Goal: Task Accomplishment & Management: Complete application form

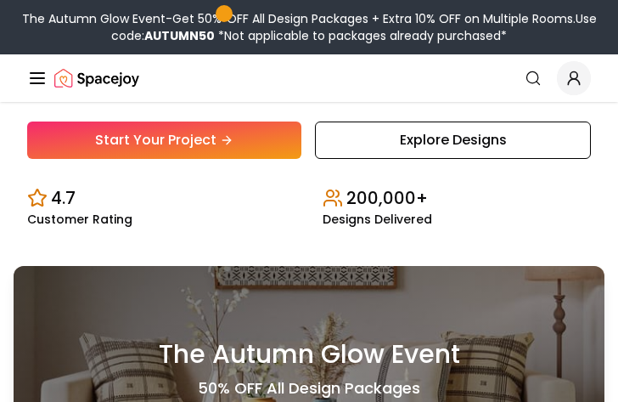
click at [146, 149] on link "Start Your Project" at bounding box center [164, 139] width 274 height 37
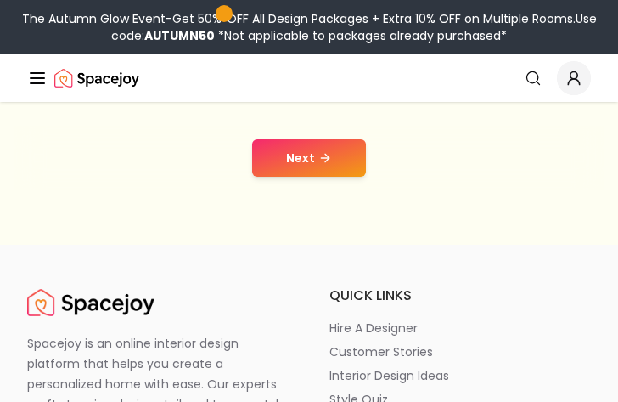
scroll to position [170, 0]
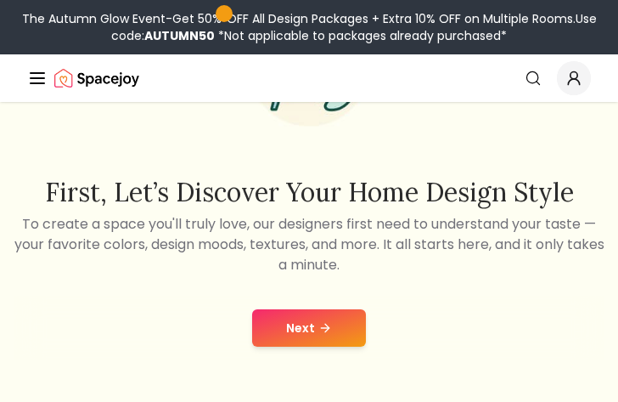
click at [339, 354] on div "Next" at bounding box center [309, 327] width 591 height 65
click at [324, 330] on icon at bounding box center [325, 328] width 14 height 14
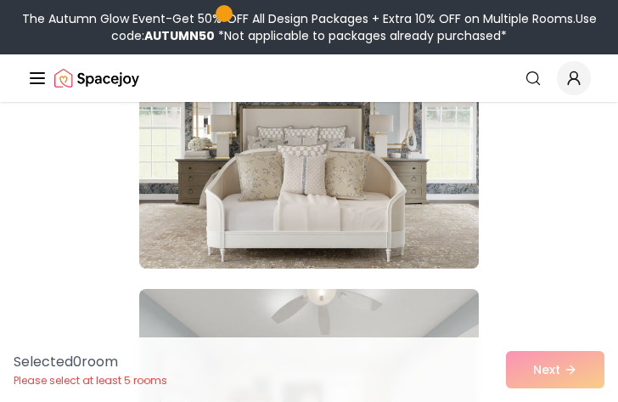
scroll to position [4075, 0]
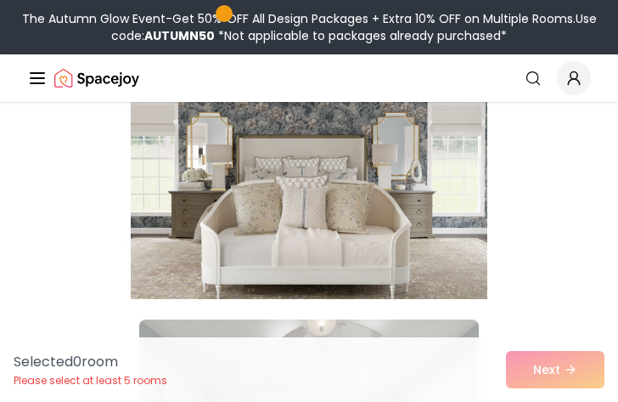
click at [323, 205] on img at bounding box center [309, 162] width 357 height 285
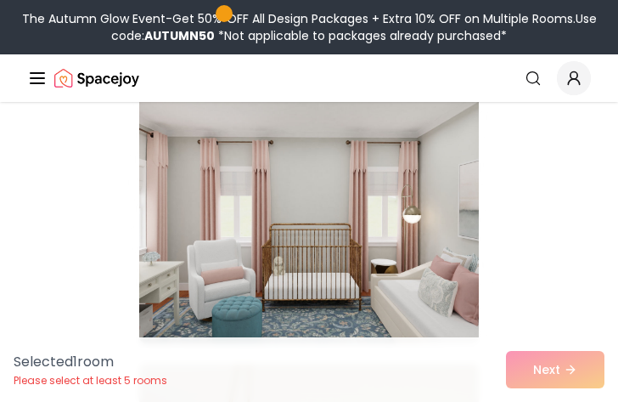
scroll to position [4670, 0]
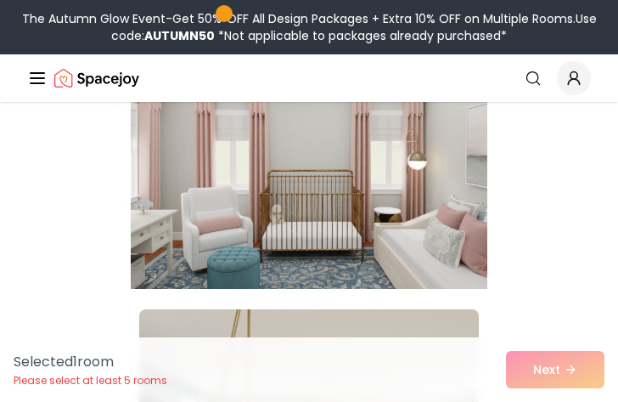
click at [263, 263] on img at bounding box center [309, 152] width 357 height 285
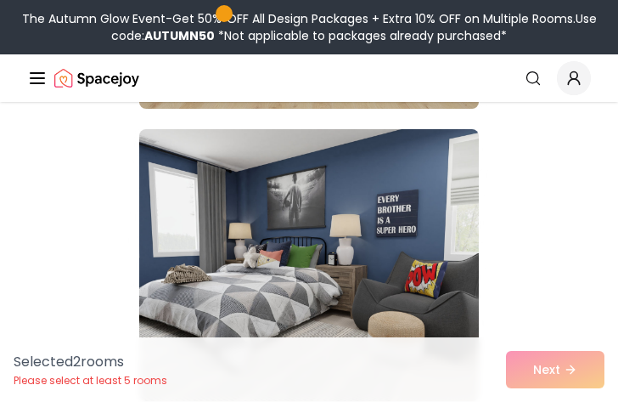
scroll to position [5519, 0]
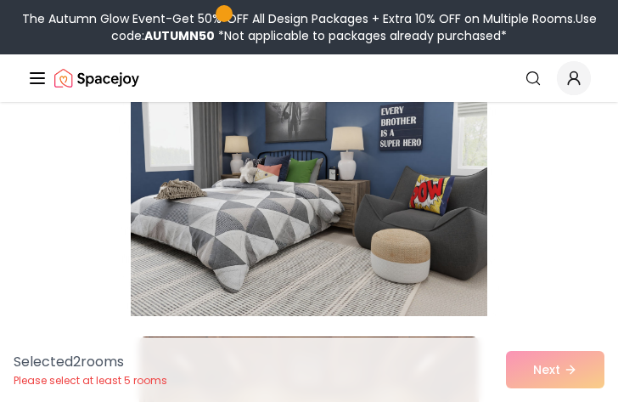
click at [311, 260] on img at bounding box center [309, 179] width 357 height 285
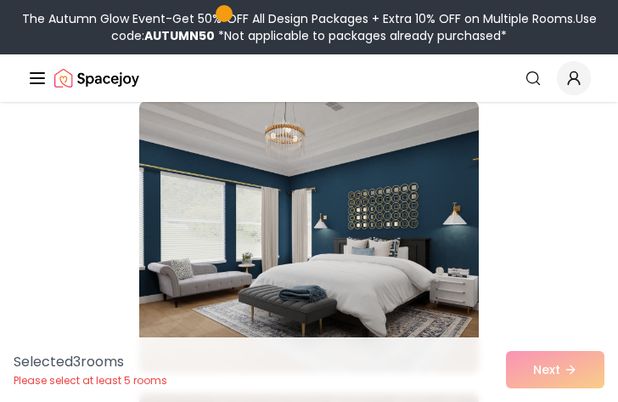
scroll to position [6368, 0]
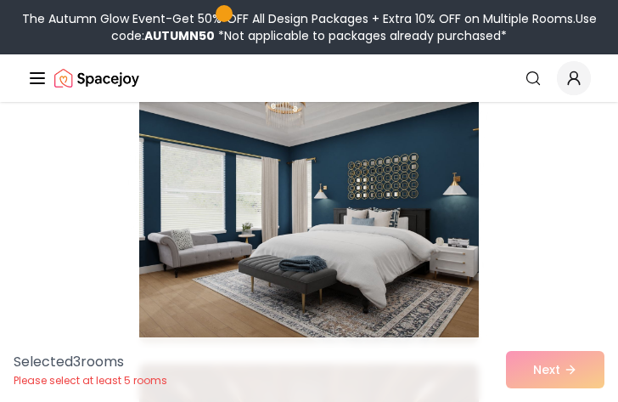
click at [311, 260] on img at bounding box center [309, 207] width 340 height 272
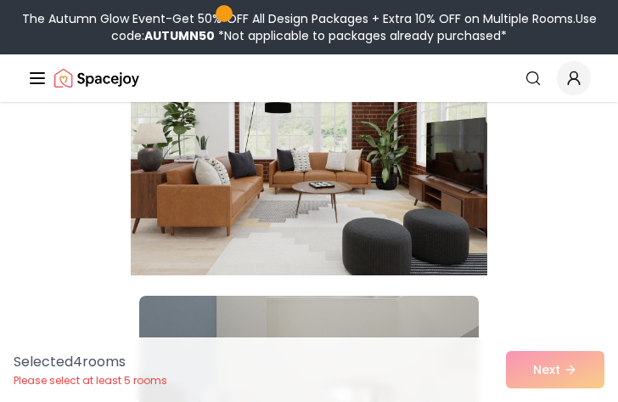
scroll to position [7811, 0]
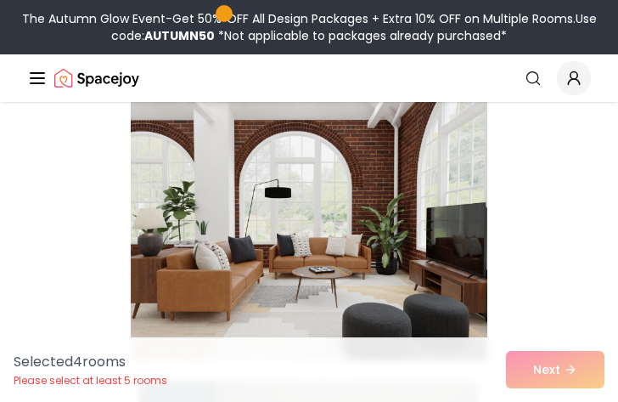
click at [312, 263] on img at bounding box center [309, 224] width 357 height 285
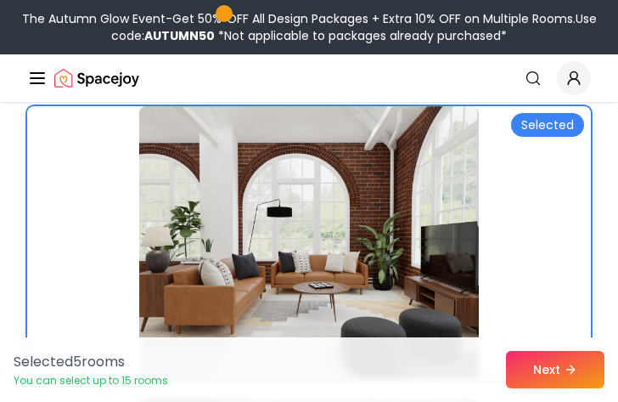
scroll to position [7981, 0]
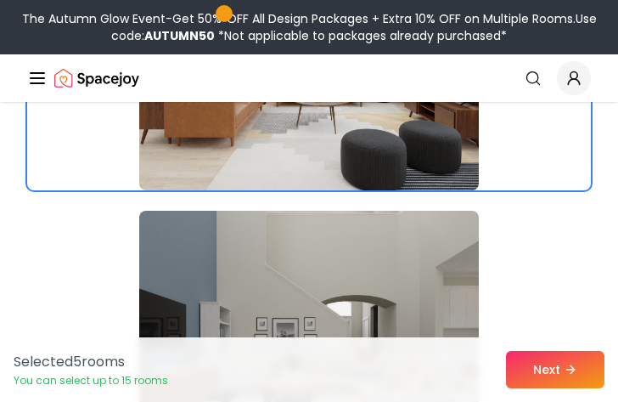
click at [312, 265] on img at bounding box center [309, 347] width 340 height 272
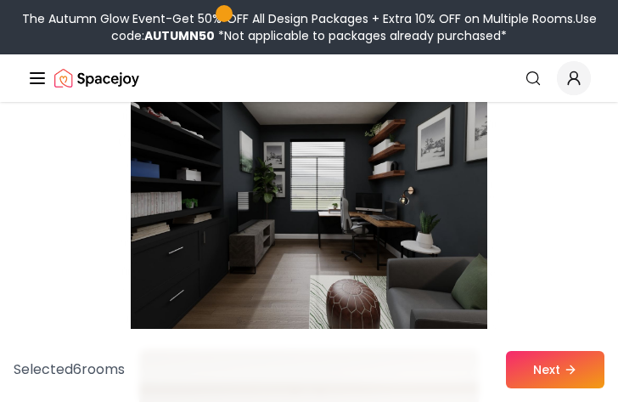
scroll to position [9594, 0]
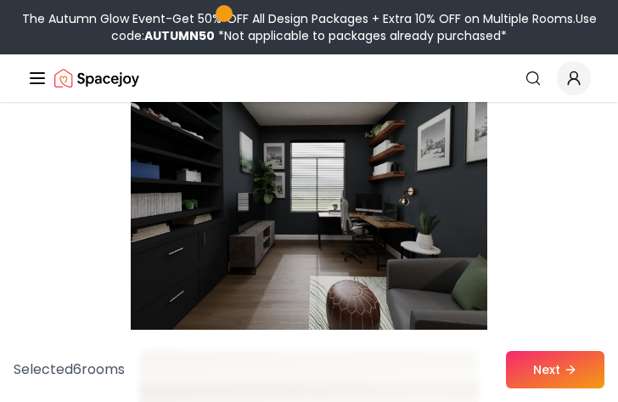
click at [312, 269] on img at bounding box center [309, 193] width 357 height 285
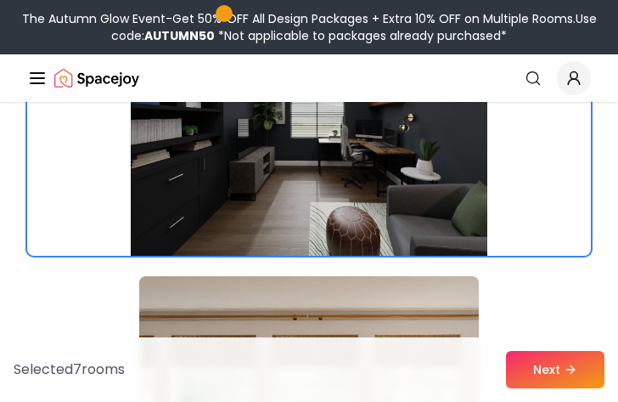
scroll to position [9934, 0]
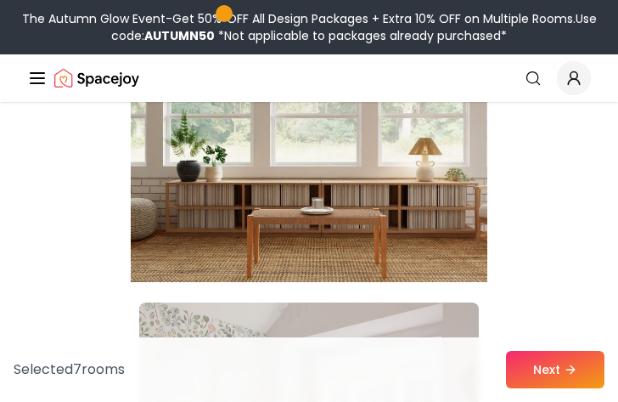
click at [312, 269] on img at bounding box center [309, 145] width 357 height 285
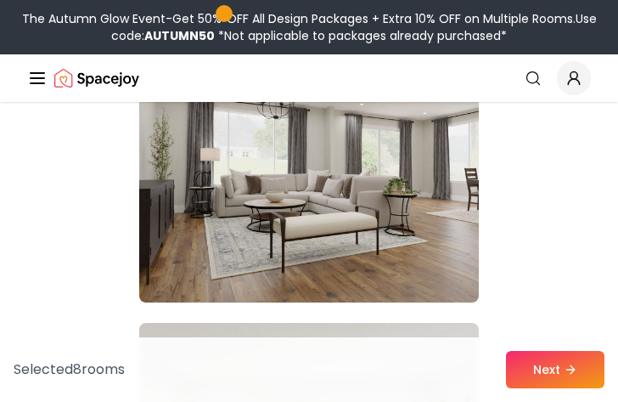
scroll to position [10528, 0]
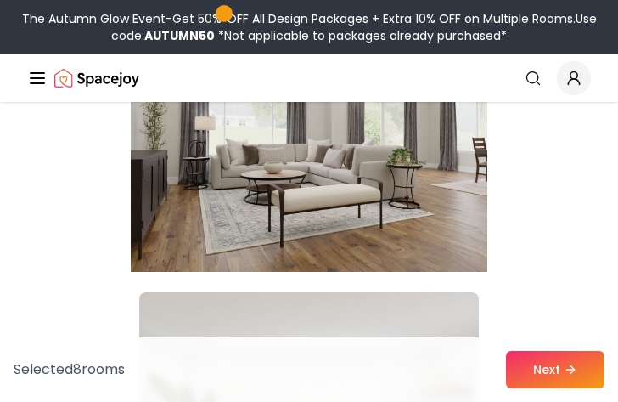
click at [320, 244] on img at bounding box center [309, 135] width 357 height 285
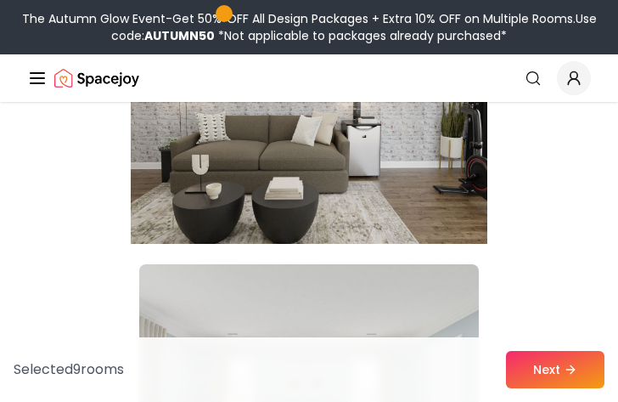
scroll to position [11462, 0]
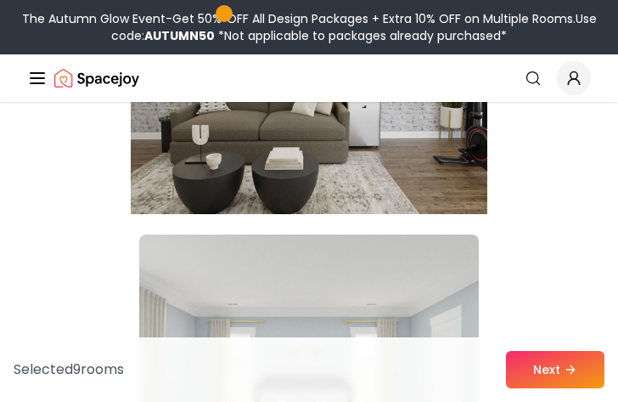
click at [342, 205] on img at bounding box center [309, 77] width 357 height 285
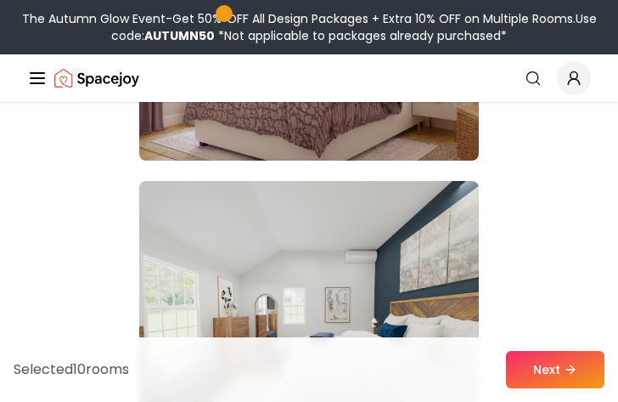
scroll to position [12141, 0]
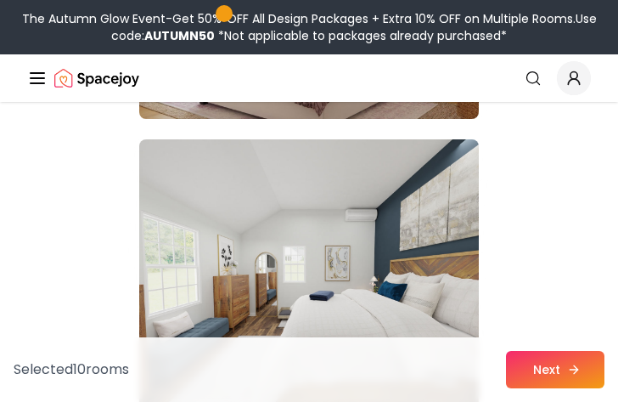
click at [528, 359] on button "Next" at bounding box center [555, 369] width 98 height 37
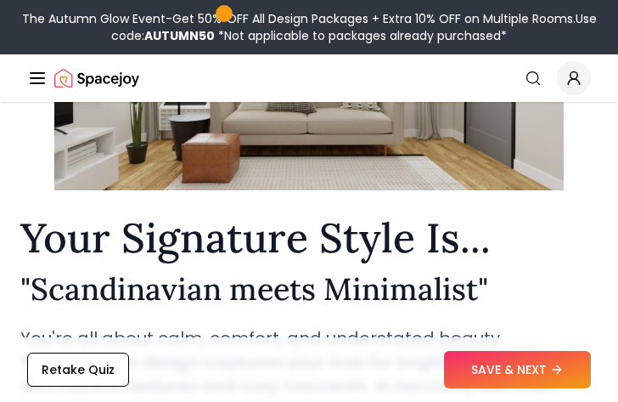
scroll to position [170, 0]
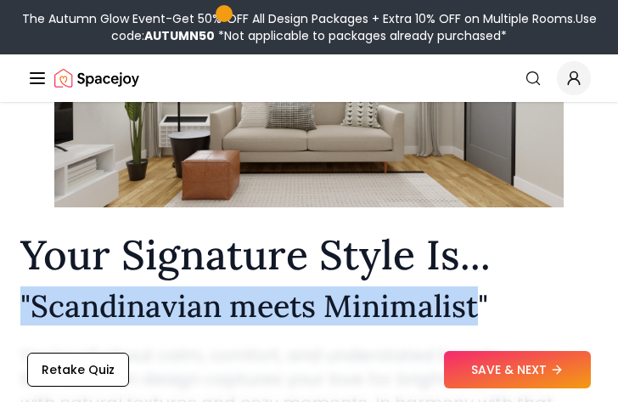
drag, startPoint x: 15, startPoint y: 307, endPoint x: 480, endPoint y: 305, distance: 464.4
click at [480, 305] on section "Your Signature Style Is... " Scandinavian meets Minimalist " You're all about c…" at bounding box center [309, 232] width 618 height 560
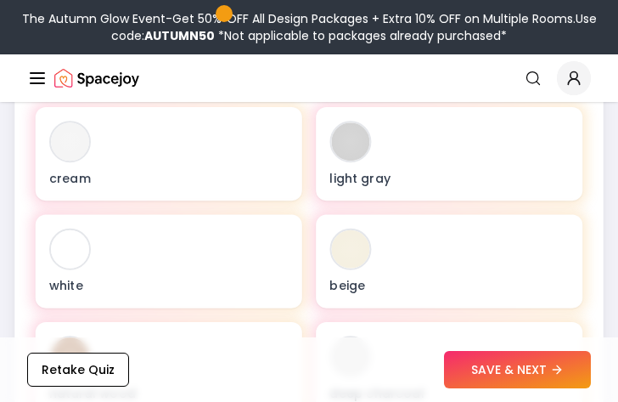
scroll to position [764, 0]
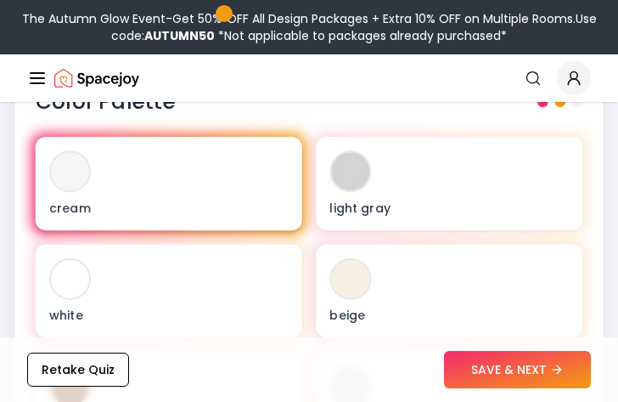
click at [232, 209] on p "cream" at bounding box center [168, 207] width 239 height 17
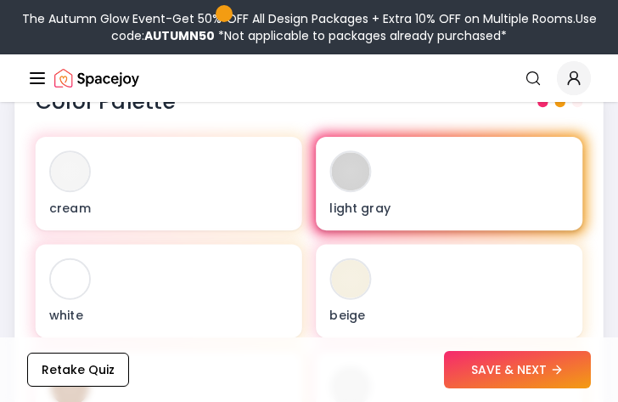
click at [331, 209] on p "light gray" at bounding box center [448, 207] width 239 height 17
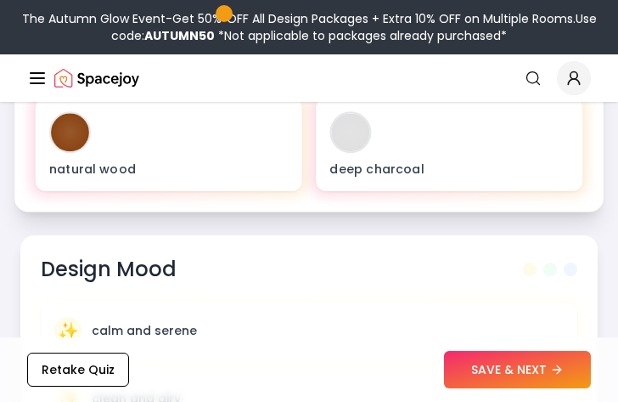
scroll to position [1019, 0]
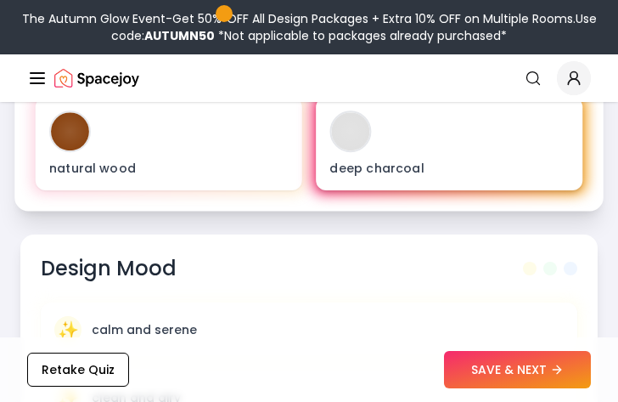
click at [357, 179] on div "deep charcoal" at bounding box center [449, 143] width 267 height 93
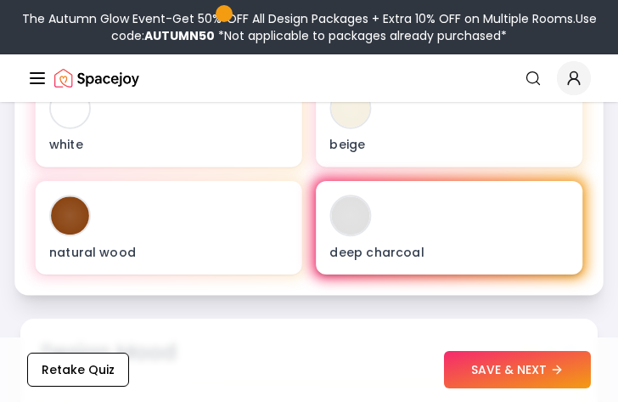
scroll to position [934, 0]
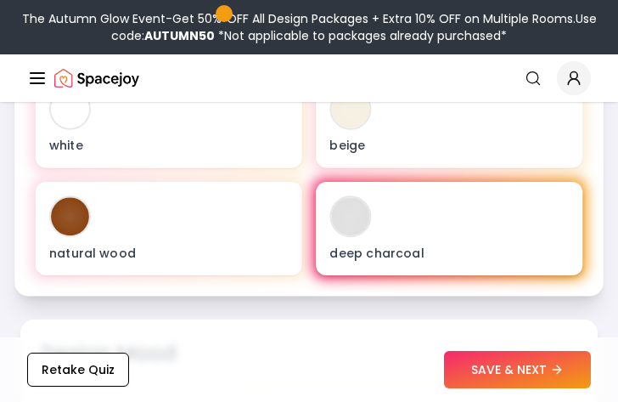
click at [352, 212] on div at bounding box center [351, 216] width 38 height 38
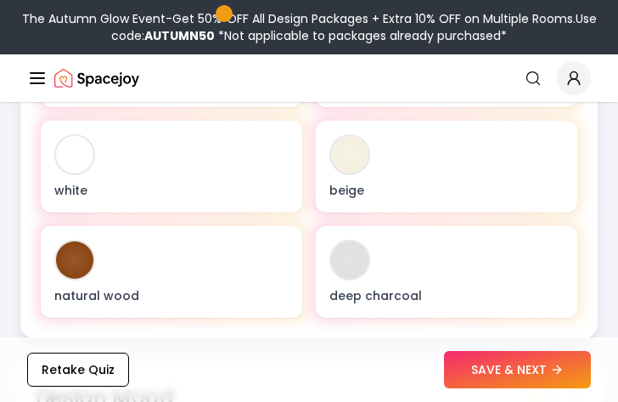
scroll to position [849, 0]
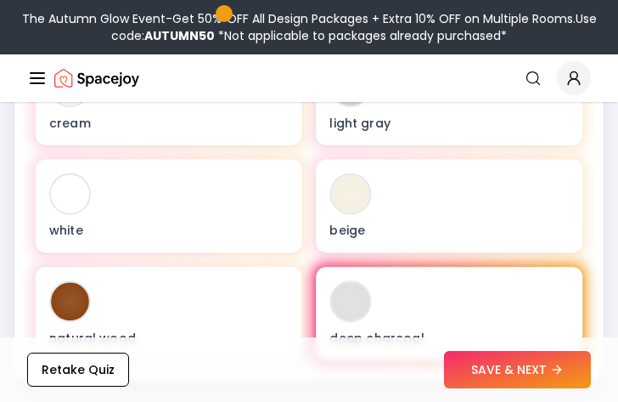
click at [347, 289] on div at bounding box center [351, 301] width 38 height 38
click at [346, 289] on div at bounding box center [351, 301] width 38 height 38
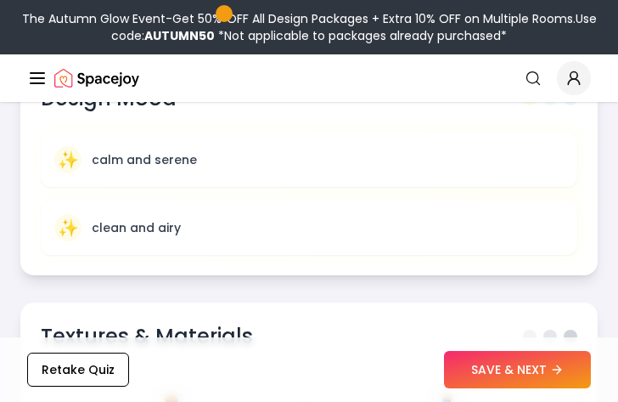
scroll to position [1104, 0]
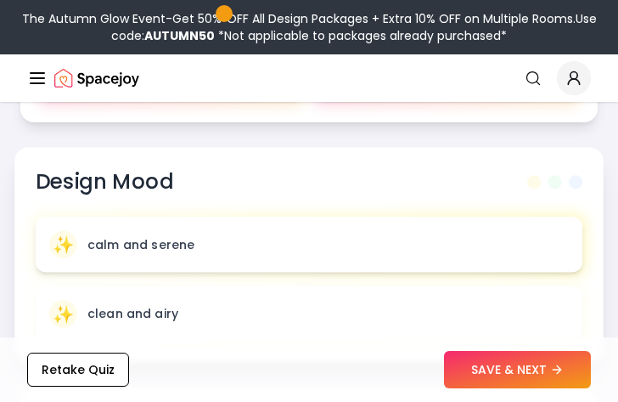
click at [212, 257] on div "✨ calm and serene" at bounding box center [309, 244] width 520 height 28
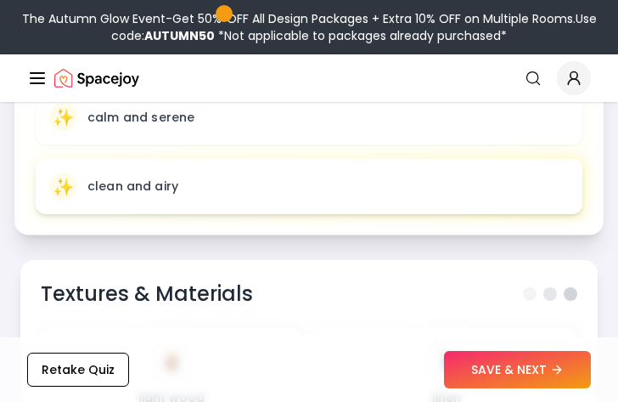
scroll to position [1189, 0]
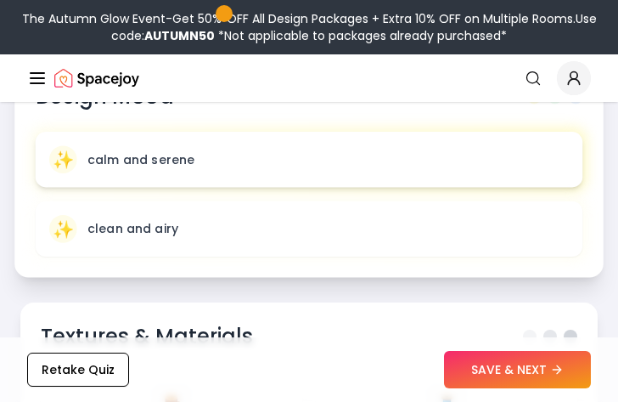
click at [199, 155] on div "✨ calm and serene" at bounding box center [309, 159] width 520 height 28
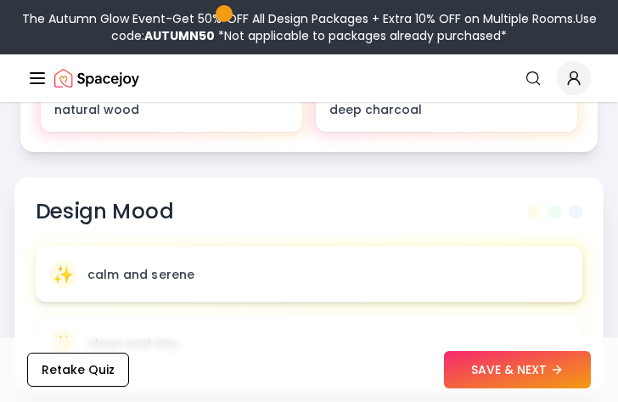
scroll to position [1104, 0]
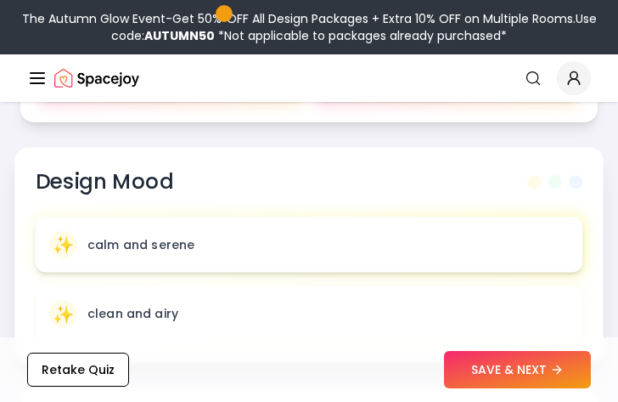
click at [125, 240] on p "calm and serene" at bounding box center [140, 244] width 107 height 17
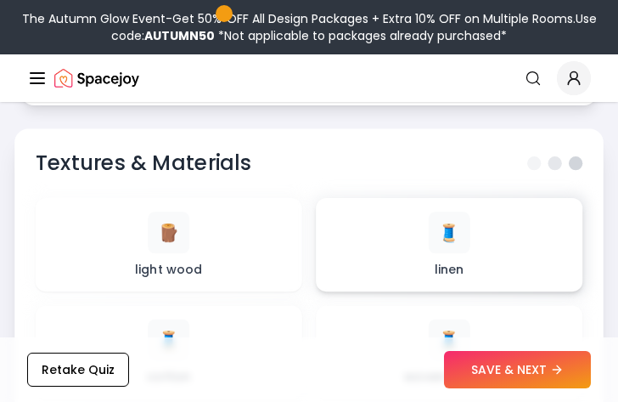
scroll to position [1443, 0]
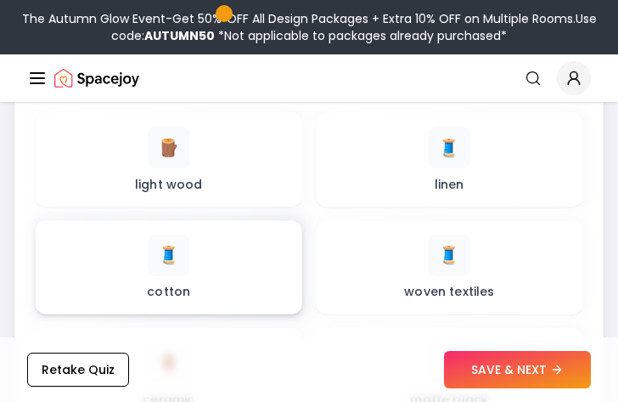
click at [227, 256] on div "🧵 cotton" at bounding box center [168, 267] width 239 height 66
click at [191, 252] on div "🧵 cotton" at bounding box center [168, 267] width 239 height 66
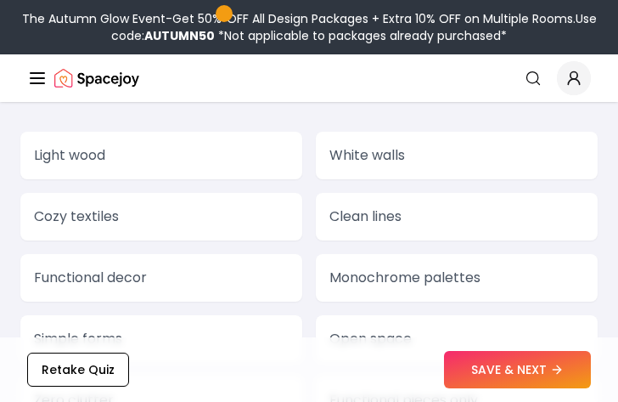
scroll to position [2547, 0]
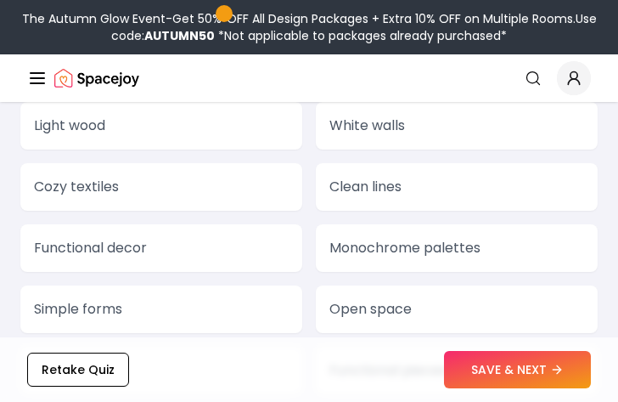
click at [386, 192] on p "Clean lines" at bounding box center [456, 187] width 255 height 20
drag, startPoint x: 369, startPoint y: 194, endPoint x: 342, endPoint y: 193, distance: 27.2
click at [342, 193] on p "Clean lines" at bounding box center [456, 187] width 255 height 20
drag, startPoint x: 328, startPoint y: 187, endPoint x: 377, endPoint y: 186, distance: 49.3
click at [376, 186] on div "Clean lines" at bounding box center [457, 187] width 282 height 48
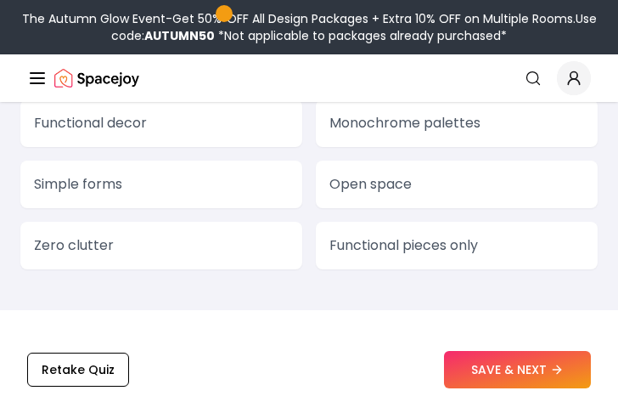
scroll to position [2717, 0]
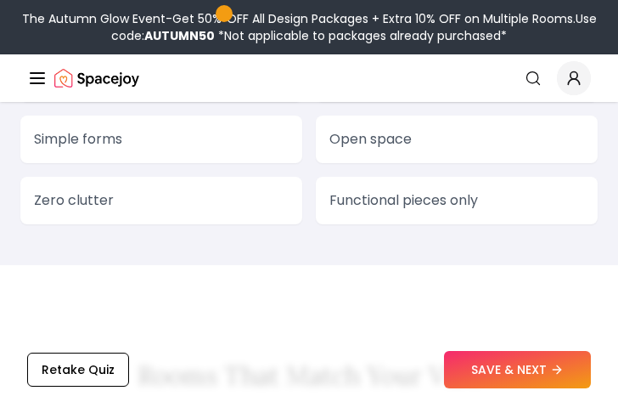
click at [364, 202] on p "Functional pieces only" at bounding box center [456, 200] width 255 height 20
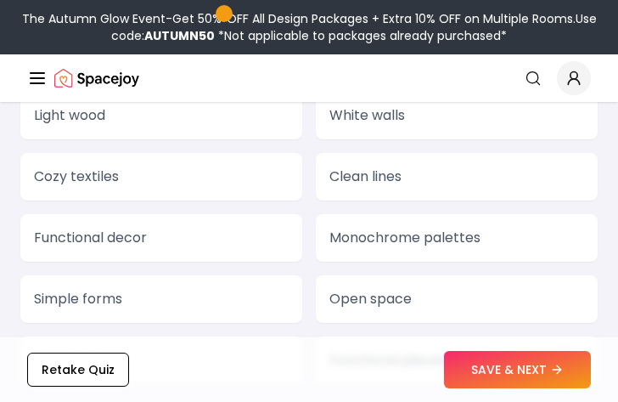
scroll to position [2547, 0]
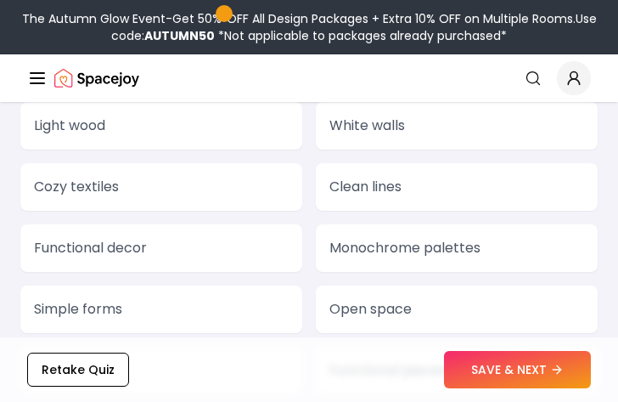
click at [408, 205] on div "Clean lines" at bounding box center [457, 187] width 282 height 48
click at [489, 357] on button "SAVE & NEXT" at bounding box center [517, 369] width 147 height 37
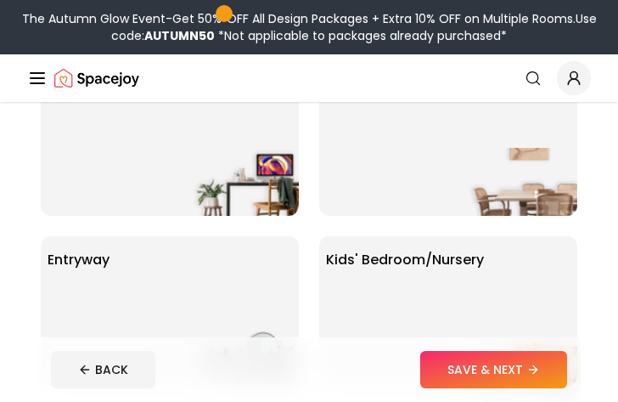
scroll to position [425, 0]
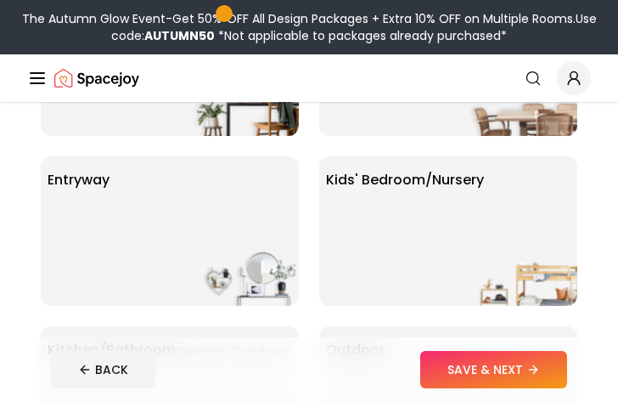
click at [447, 270] on div "Kids' Bedroom/Nursery" at bounding box center [448, 230] width 258 height 149
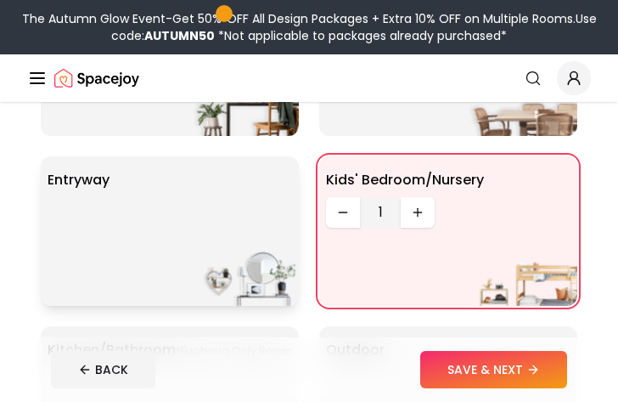
click at [142, 238] on div "entryway" at bounding box center [170, 230] width 258 height 149
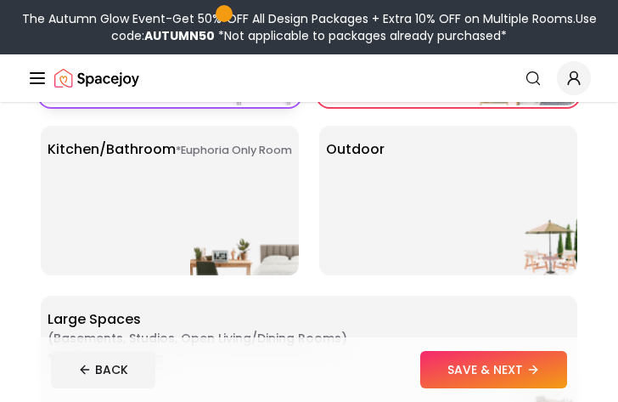
scroll to position [594, 0]
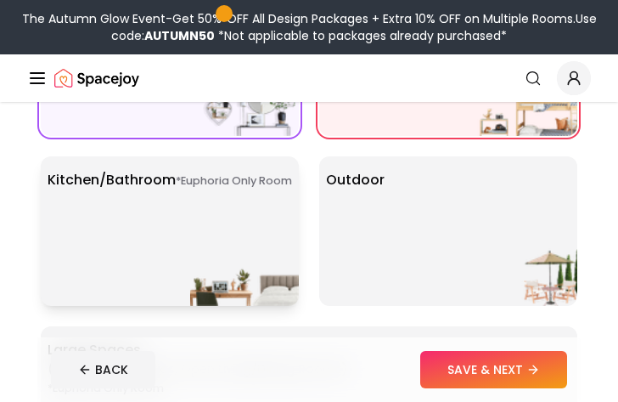
click at [148, 224] on div "*Euphoria Only Room Kitchen/Bathroom *Euphoria Only Room" at bounding box center [170, 230] width 258 height 149
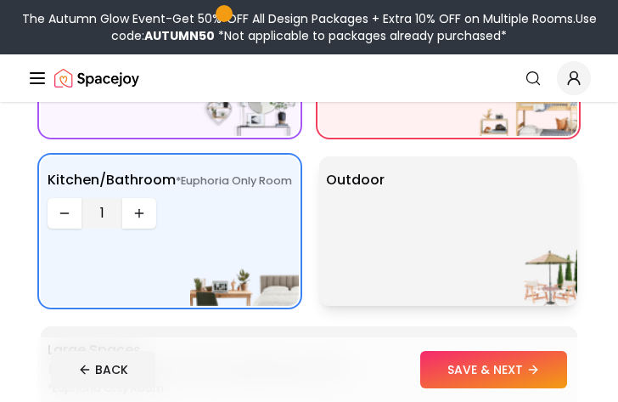
click at [360, 245] on div "Outdoor" at bounding box center [448, 230] width 258 height 149
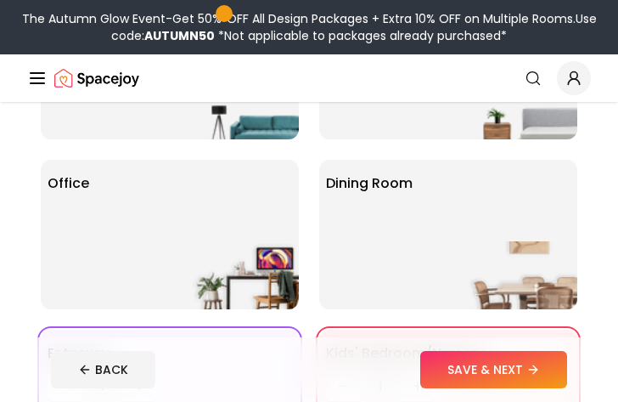
scroll to position [255, 0]
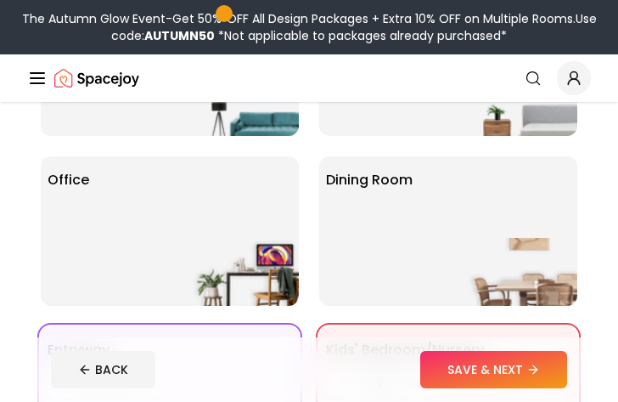
click at [360, 245] on div "Dining Room" at bounding box center [448, 230] width 258 height 149
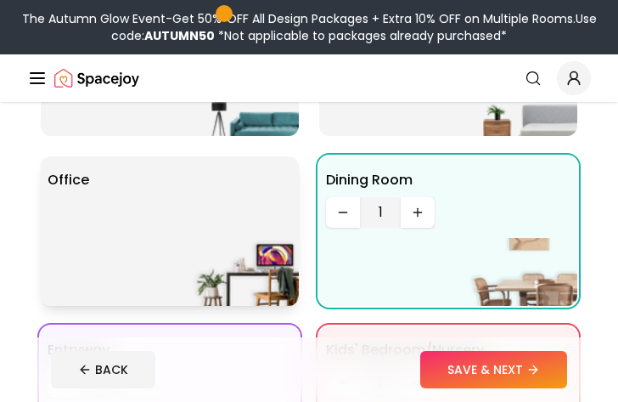
click at [222, 238] on img at bounding box center [244, 272] width 109 height 68
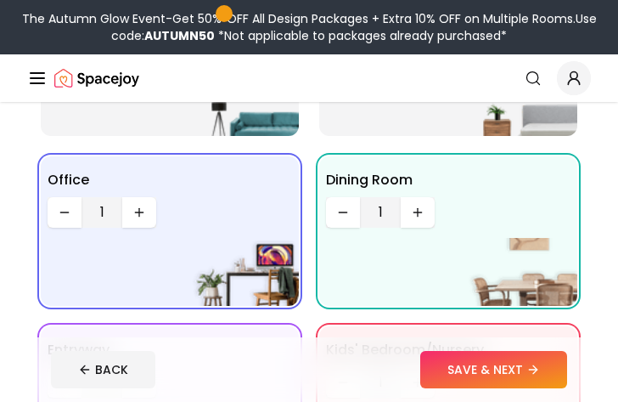
click at [238, 139] on div "Living Room Bedroom Office 1 Dining Room 1 entryway 1 Kids' Bedroom/Nursery 1 *…" at bounding box center [309, 400] width 537 height 829
click at [268, 113] on img at bounding box center [244, 102] width 109 height 68
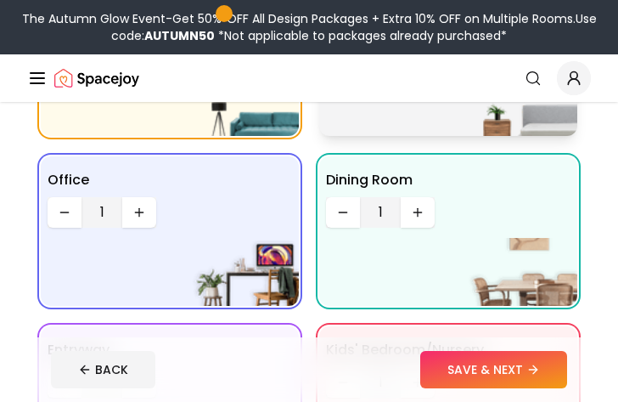
click at [371, 109] on div "Bedroom" at bounding box center [448, 60] width 258 height 149
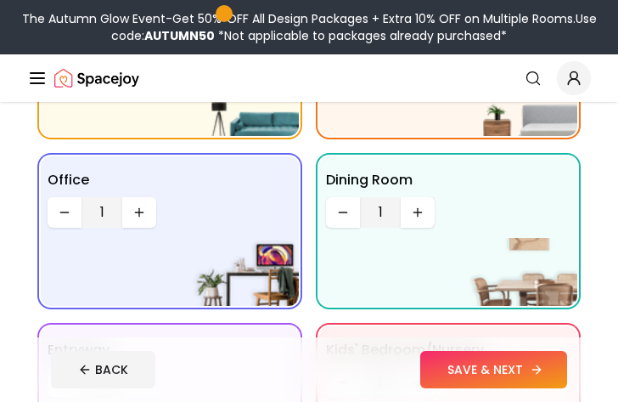
click at [495, 365] on button "SAVE & NEXT" at bounding box center [493, 369] width 147 height 37
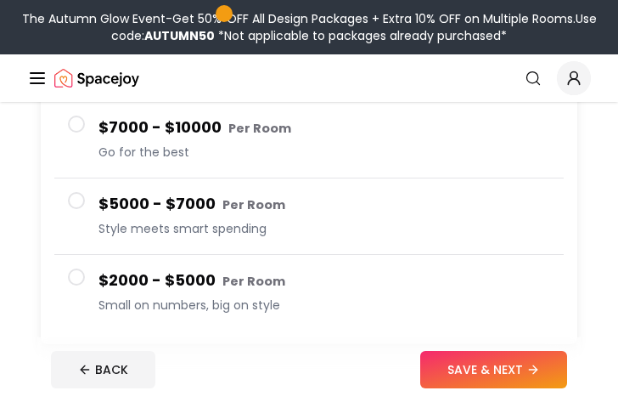
scroll to position [425, 0]
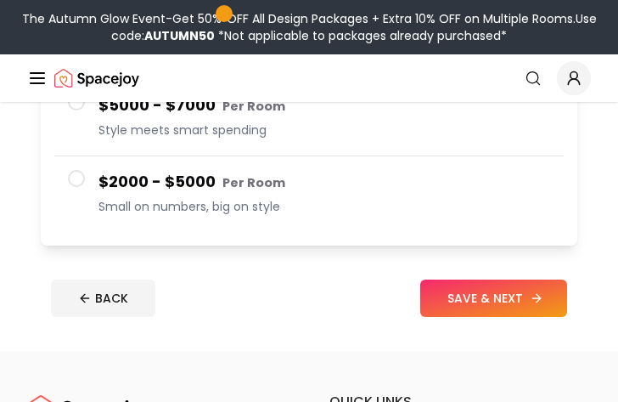
click at [486, 306] on button "SAVE & NEXT" at bounding box center [493, 297] width 147 height 37
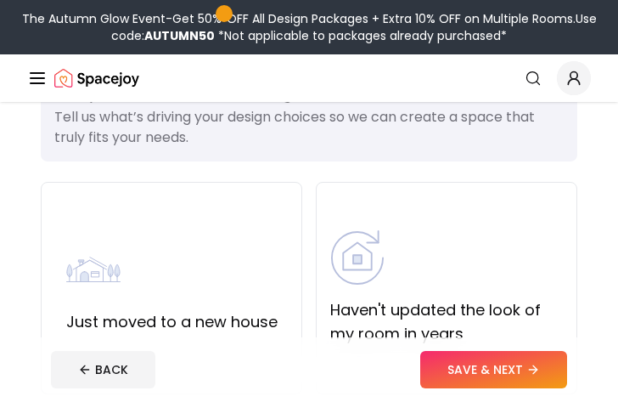
scroll to position [170, 0]
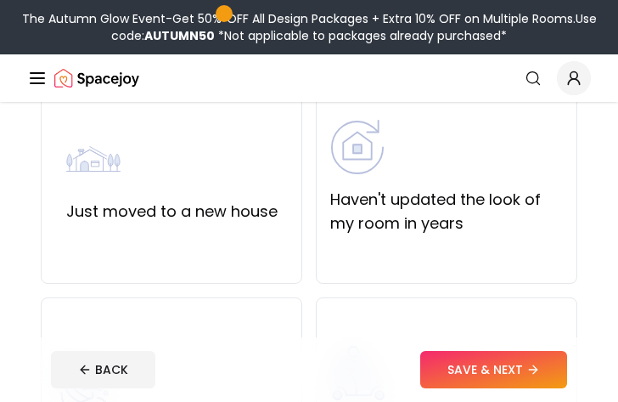
click at [205, 210] on label "Just moved to a new house" at bounding box center [171, 212] width 211 height 24
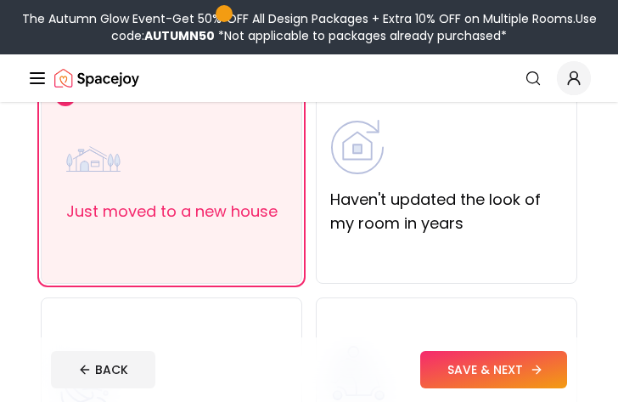
click at [452, 375] on button "SAVE & NEXT" at bounding box center [493, 369] width 147 height 37
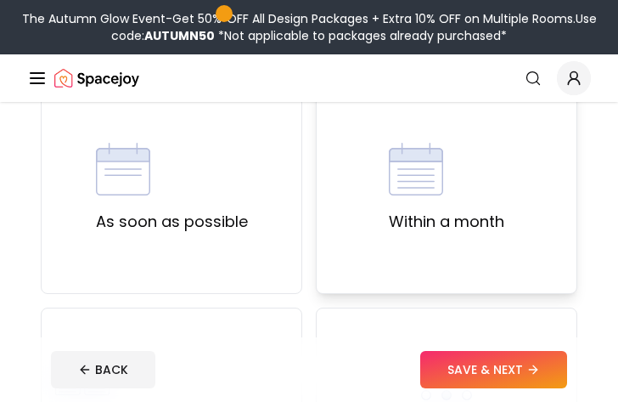
scroll to position [170, 0]
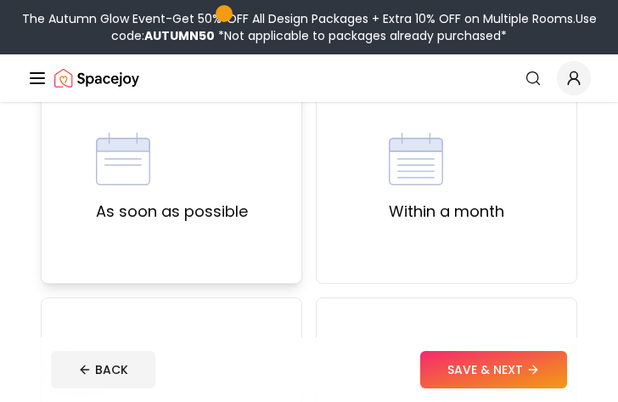
click at [171, 207] on label "As soon as possible" at bounding box center [172, 212] width 152 height 24
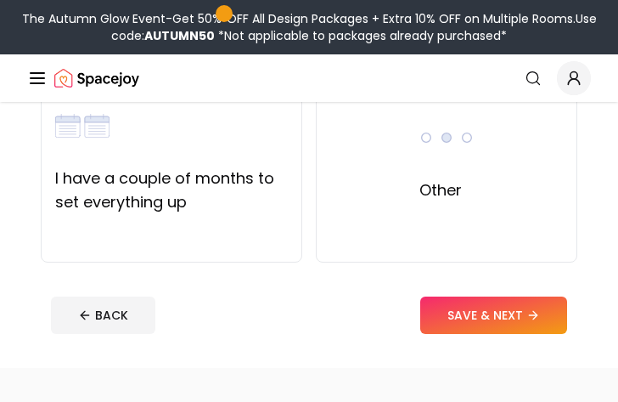
scroll to position [425, 0]
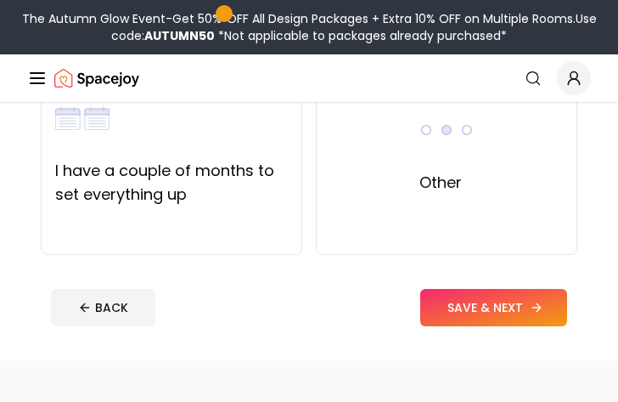
click at [447, 295] on button "SAVE & NEXT" at bounding box center [493, 307] width 147 height 37
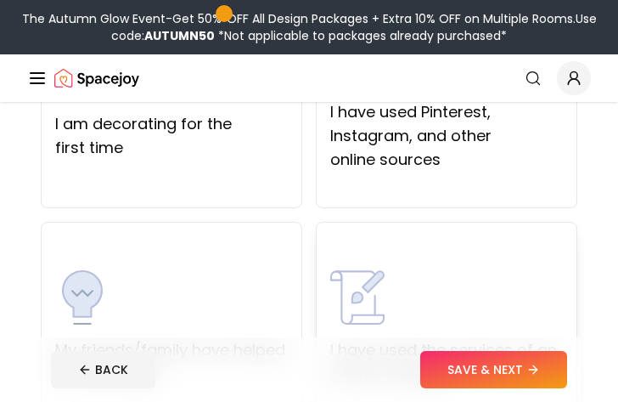
scroll to position [255, 0]
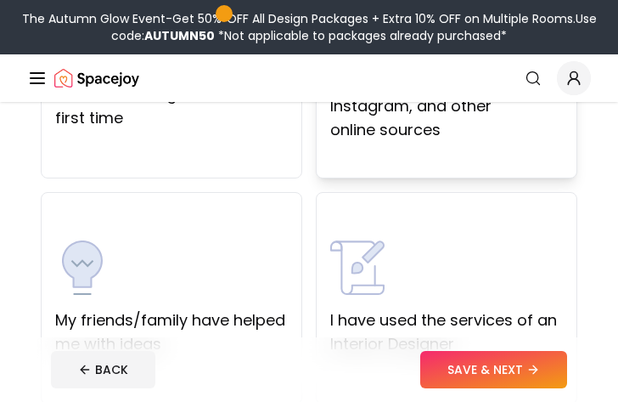
click at [404, 152] on div "I have used Pinterest, Instagram, and other online sources" at bounding box center [447, 72] width 262 height 212
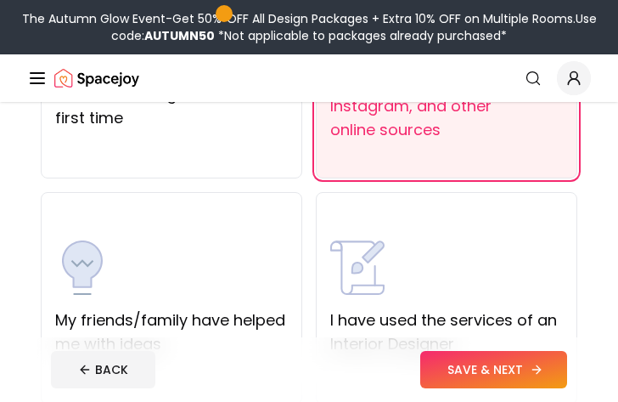
click at [482, 354] on footer "BACK SAVE & NEXT" at bounding box center [308, 369] width 543 height 65
click at [481, 357] on button "SAVE & NEXT" at bounding box center [493, 369] width 147 height 37
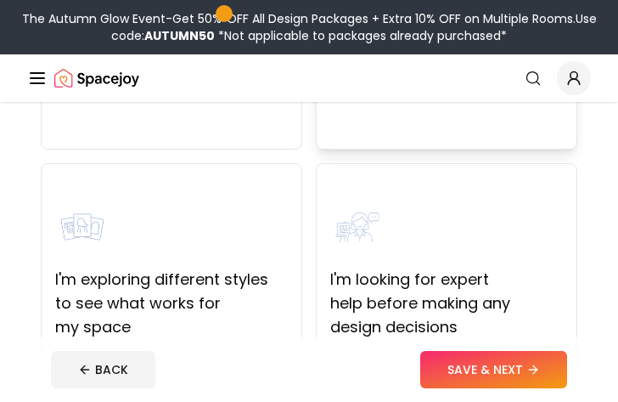
scroll to position [416, 0]
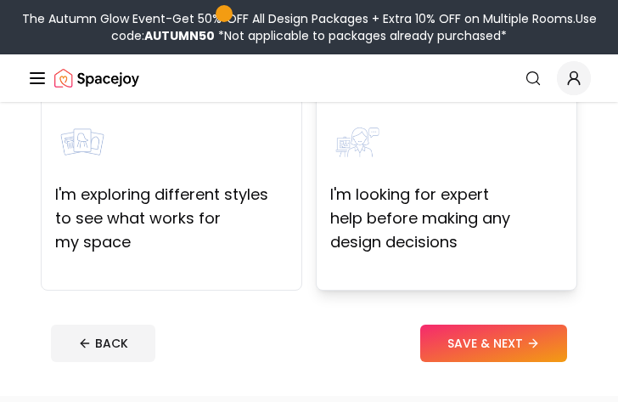
click at [397, 280] on div "I'm looking for expert help before making any design decisions" at bounding box center [447, 184] width 262 height 212
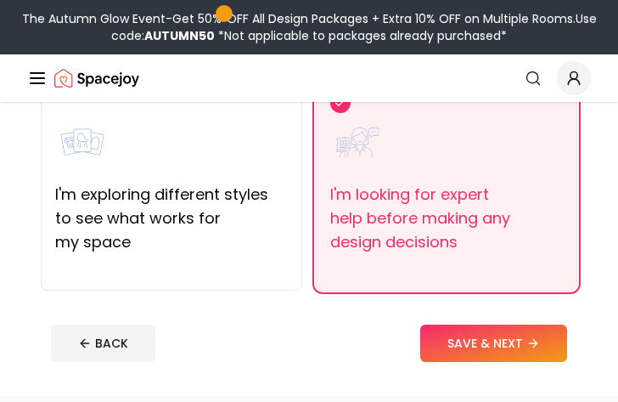
click at [434, 318] on footer "BACK SAVE & NEXT" at bounding box center [308, 343] width 543 height 65
click at [443, 327] on button "SAVE & NEXT" at bounding box center [493, 342] width 147 height 37
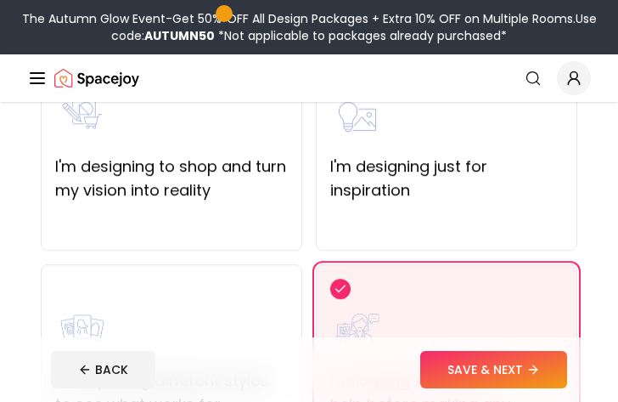
scroll to position [416, 0]
